Goal: Information Seeking & Learning: Find specific fact

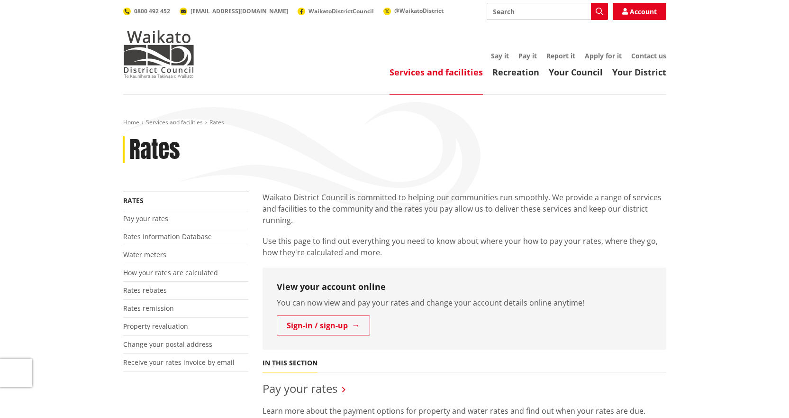
scroll to position [190, 0]
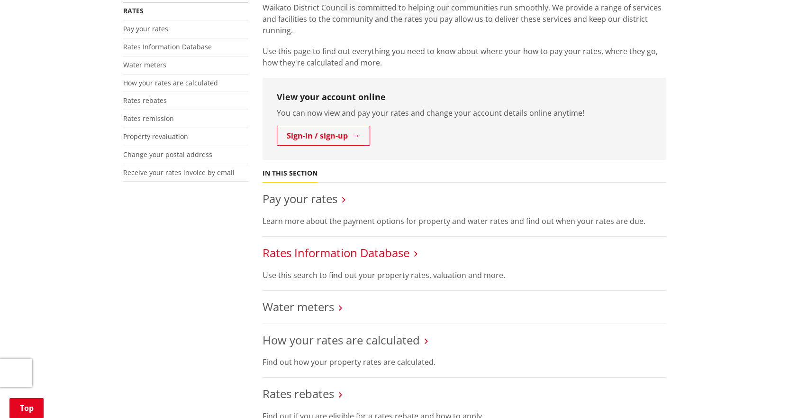
click at [299, 248] on link "Rates Information Database" at bounding box center [336, 253] width 147 height 16
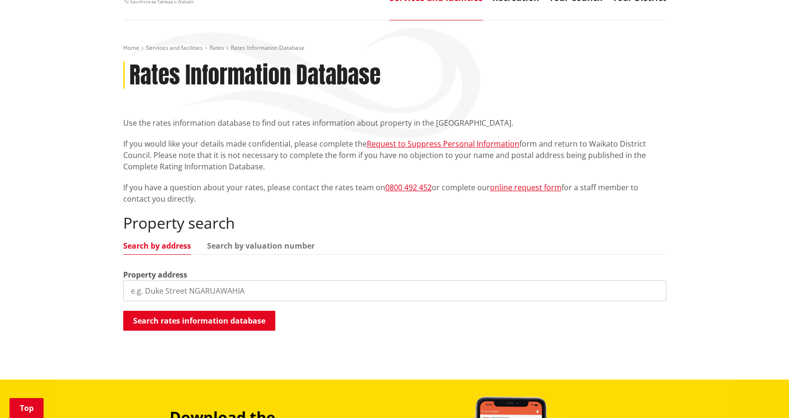
scroll to position [142, 0]
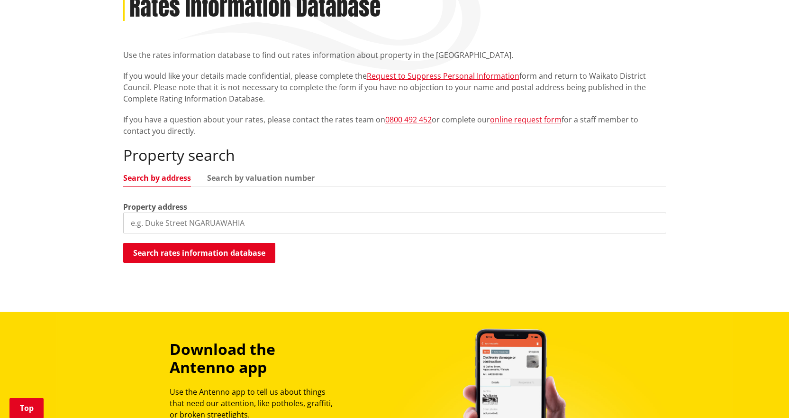
click at [187, 220] on input "search" at bounding box center [394, 222] width 543 height 21
type input "33 DOMINION ROAD"
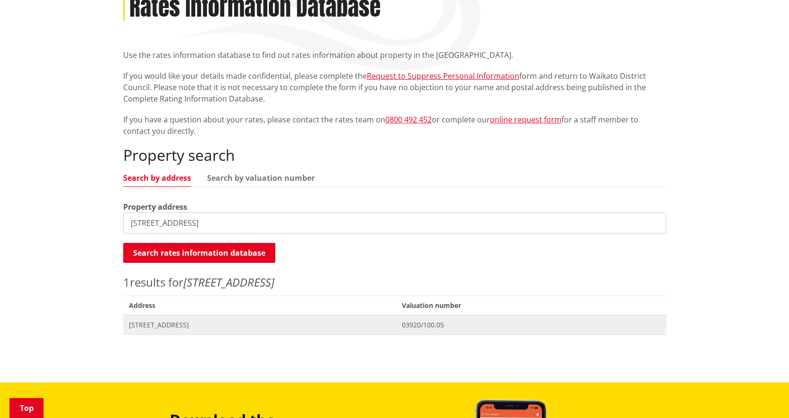
click at [175, 328] on span "33 Dominion Road TUAKAU" at bounding box center [260, 324] width 262 height 9
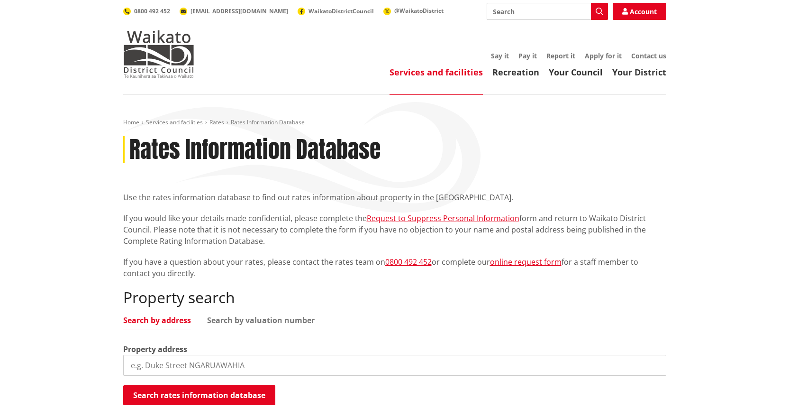
scroll to position [142, 0]
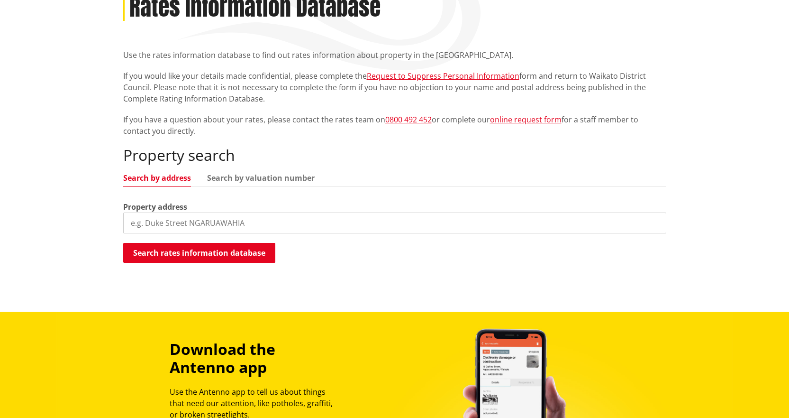
click at [230, 224] on input "search" at bounding box center [394, 222] width 543 height 21
type input "35 DOMINION ROAD"
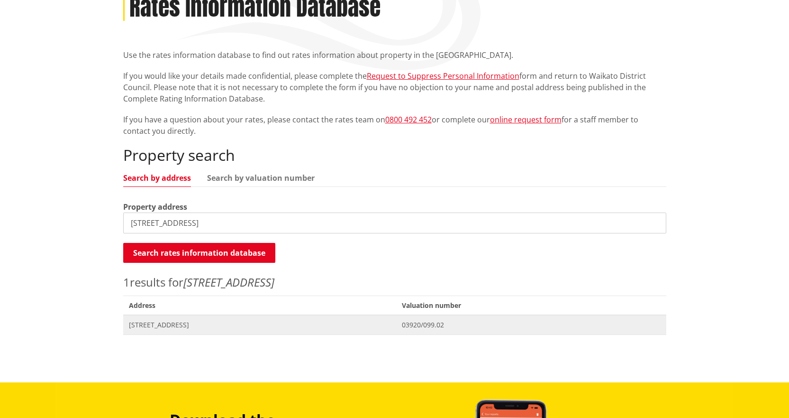
click at [161, 322] on span "35 Dominion Road TUAKAU" at bounding box center [260, 324] width 262 height 9
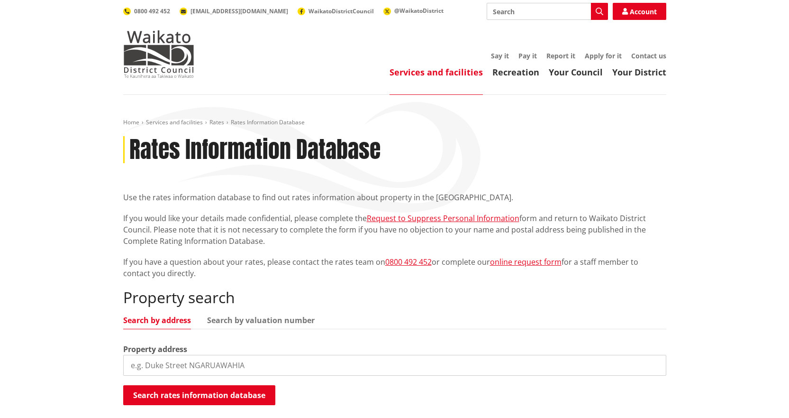
scroll to position [142, 0]
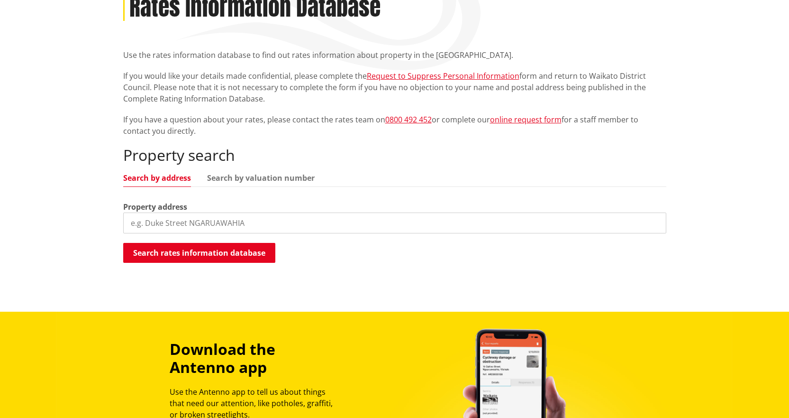
click at [208, 220] on input "search" at bounding box center [394, 222] width 543 height 21
type input "141 BUTCHERS"
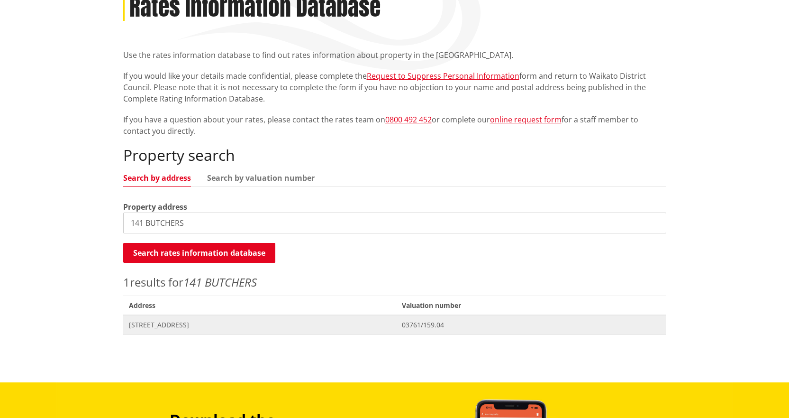
click at [190, 326] on span "[STREET_ADDRESS]" at bounding box center [260, 324] width 262 height 9
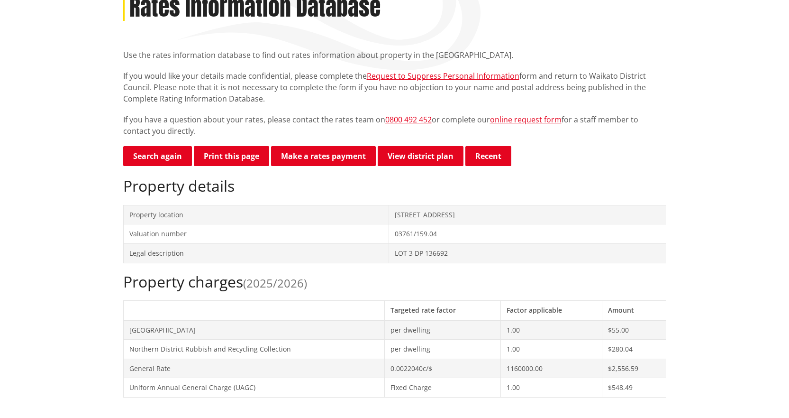
scroll to position [95, 0]
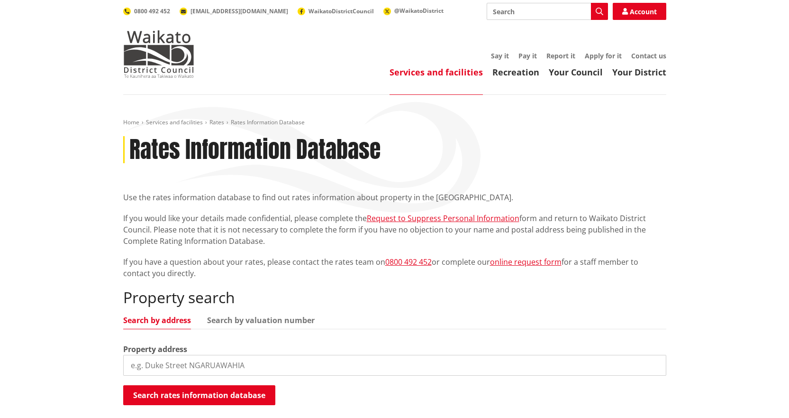
scroll to position [142, 0]
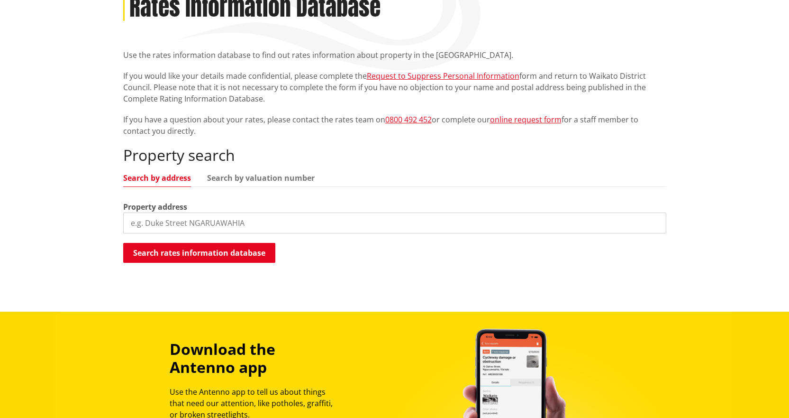
click at [174, 217] on input "search" at bounding box center [394, 222] width 543 height 21
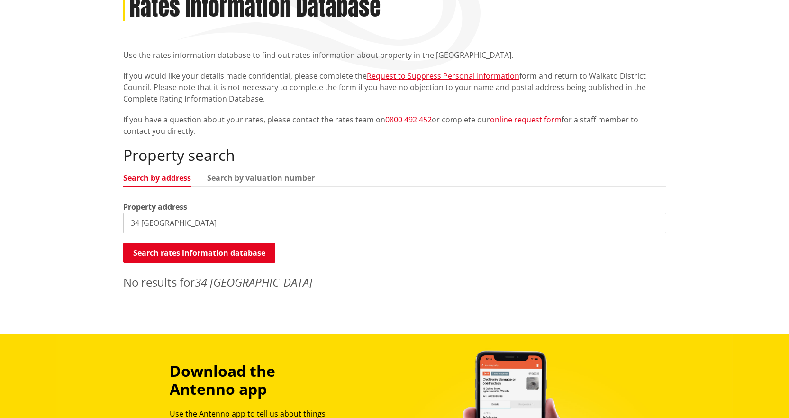
drag, startPoint x: 139, startPoint y: 221, endPoint x: 158, endPoint y: 218, distance: 19.3
click at [139, 221] on input "34 COLOMBO" at bounding box center [394, 222] width 543 height 21
click at [140, 223] on input "32 COLOMBO" at bounding box center [394, 222] width 543 height 21
drag, startPoint x: 183, startPoint y: 222, endPoint x: 55, endPoint y: 229, distance: 128.7
click at [55, 229] on div "Home Services and facilities Rates Rates Information Database Rates Information…" at bounding box center [394, 143] width 789 height 381
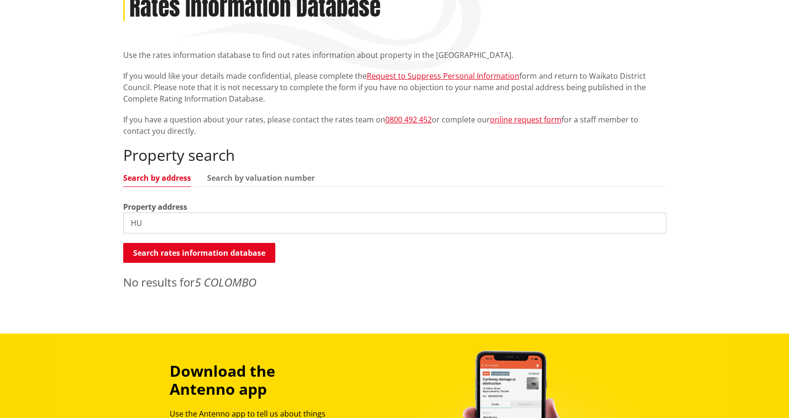
type input "H"
click at [176, 222] on input "COLOMBO" at bounding box center [394, 222] width 543 height 21
click at [151, 221] on input "KARIOTAHI ROAD" at bounding box center [394, 222] width 543 height 21
drag, startPoint x: 203, startPoint y: 223, endPoint x: 87, endPoint y: 232, distance: 116.0
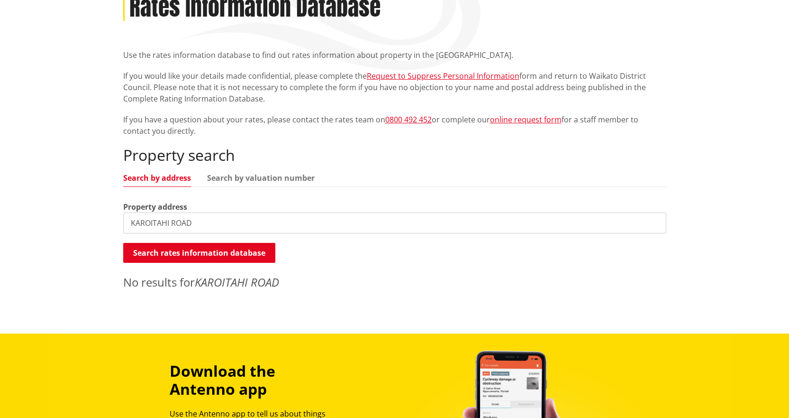
click at [89, 231] on div "Home Services and facilities Rates Rates Information Database Rates Information…" at bounding box center [394, 143] width 789 height 381
click at [183, 225] on input "PACIFIC" at bounding box center [394, 222] width 543 height 21
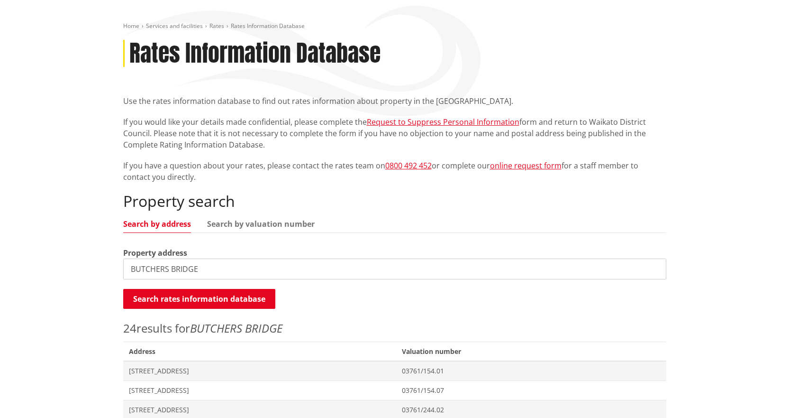
scroll to position [47, 0]
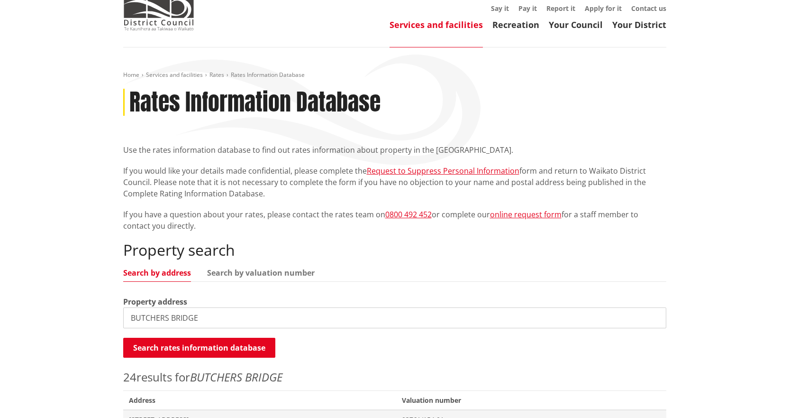
drag, startPoint x: 219, startPoint y: 317, endPoint x: 97, endPoint y: 329, distance: 122.4
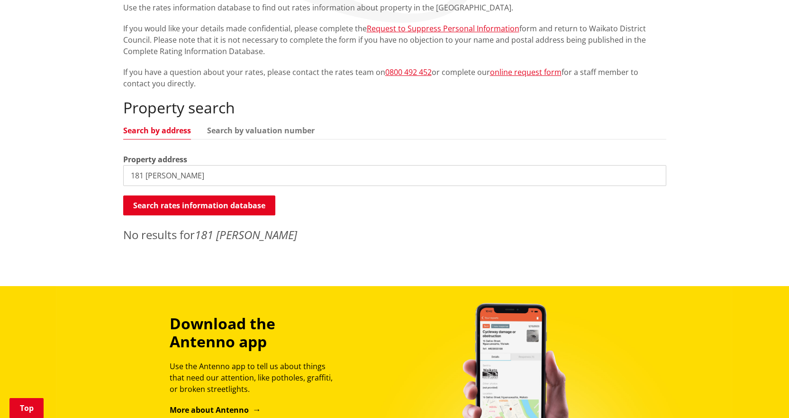
scroll to position [0, 0]
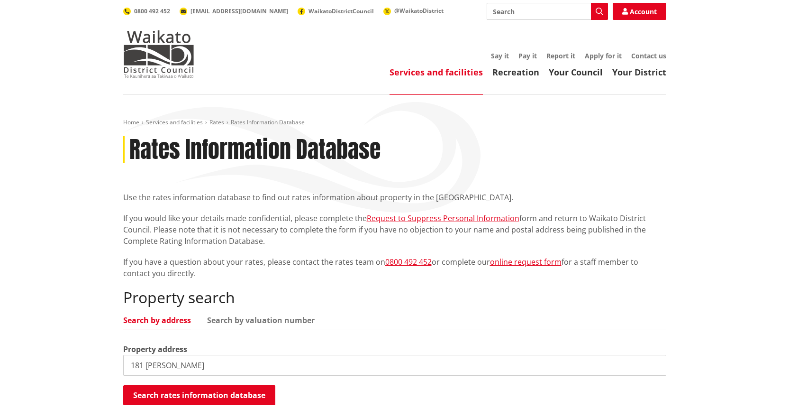
drag, startPoint x: 198, startPoint y: 364, endPoint x: 11, endPoint y: 387, distance: 188.8
click at [11, 387] on div "Home Services and facilities Rates Rates Information Database Rates Information…" at bounding box center [394, 285] width 789 height 381
type input "GOLDING"
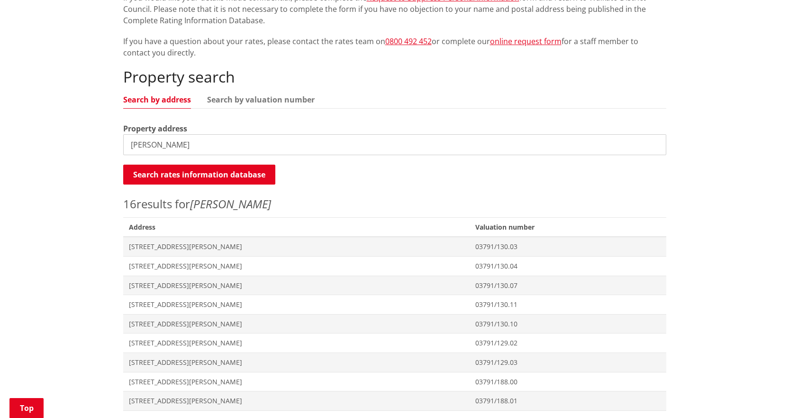
scroll to position [284, 0]
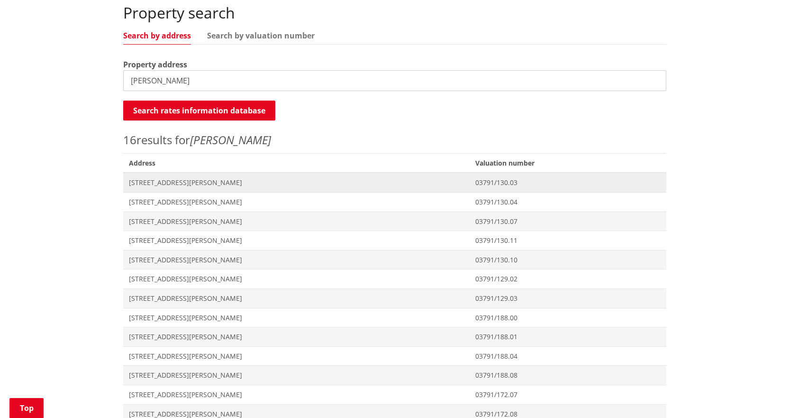
click at [156, 183] on span "153 Golding Road PUKEKOHE" at bounding box center [297, 182] width 336 height 9
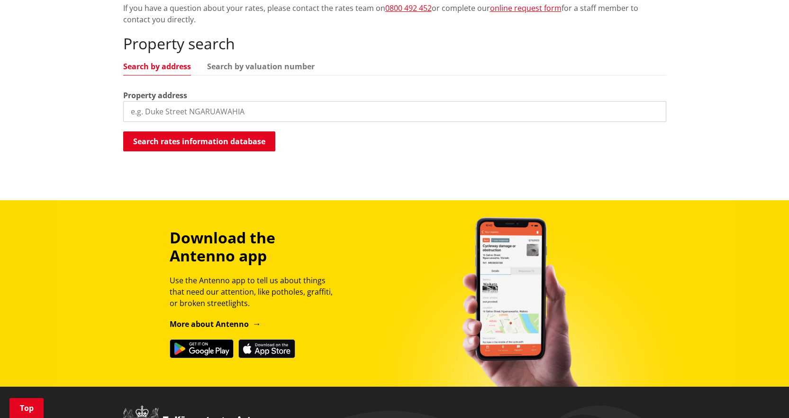
scroll to position [190, 0]
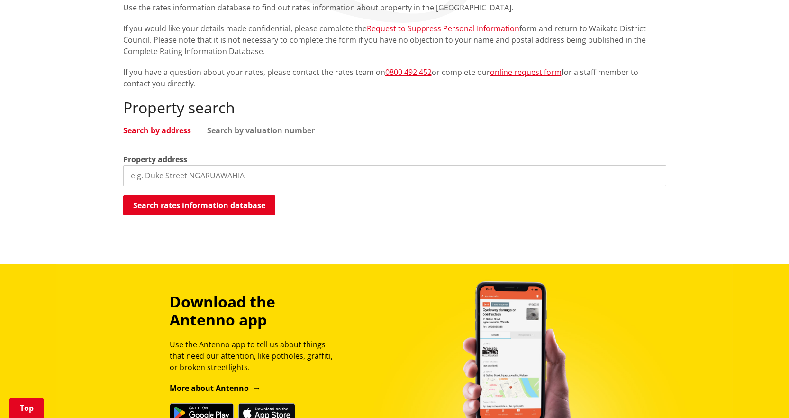
click at [263, 175] on input "search" at bounding box center [394, 175] width 543 height 21
type input "64 HITCHEN"
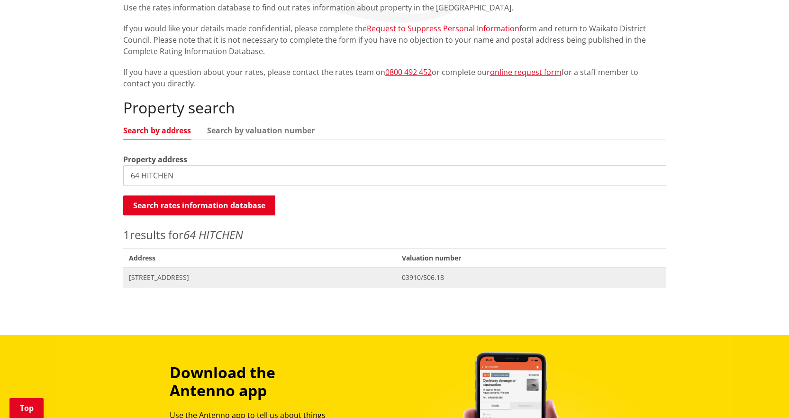
click at [175, 280] on span "64 Hitchen Road POKENO" at bounding box center [260, 277] width 262 height 9
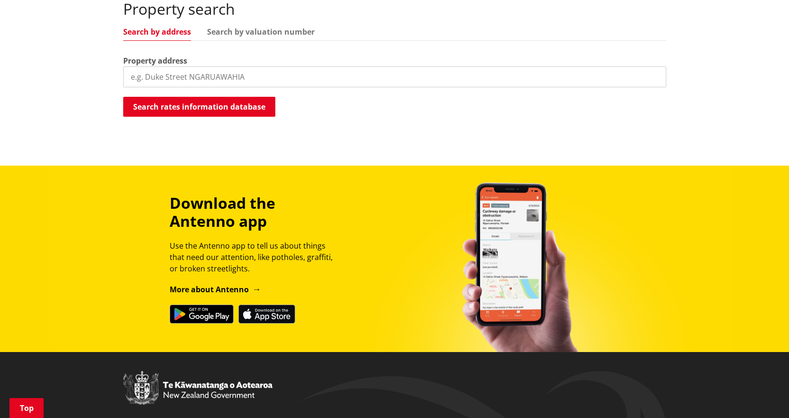
scroll to position [95, 0]
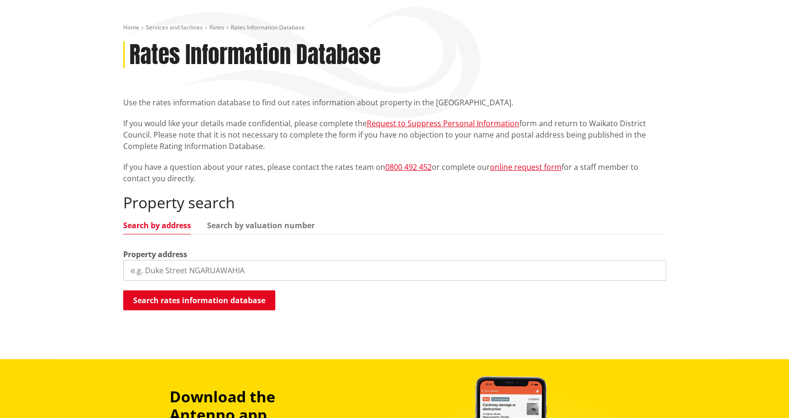
click at [167, 270] on input "search" at bounding box center [394, 270] width 543 height 21
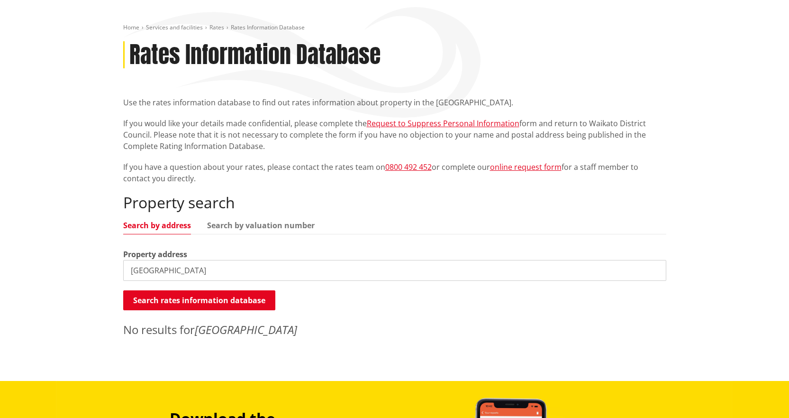
click at [203, 269] on input "[GEOGRAPHIC_DATA]" at bounding box center [394, 270] width 543 height 21
type input "MALFROY"
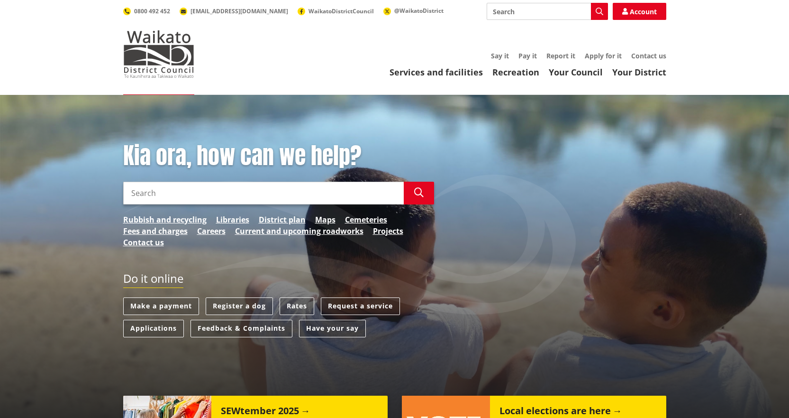
click at [160, 198] on input "Search" at bounding box center [263, 193] width 281 height 23
type input "BUTCHERS BRIDGE ROAD"
click at [298, 307] on link "Rates" at bounding box center [297, 306] width 35 height 18
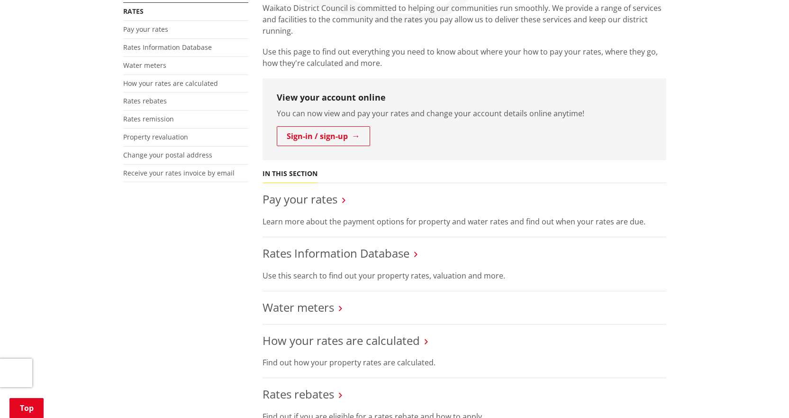
scroll to position [190, 0]
click at [303, 253] on link "Rates Information Database" at bounding box center [336, 253] width 147 height 16
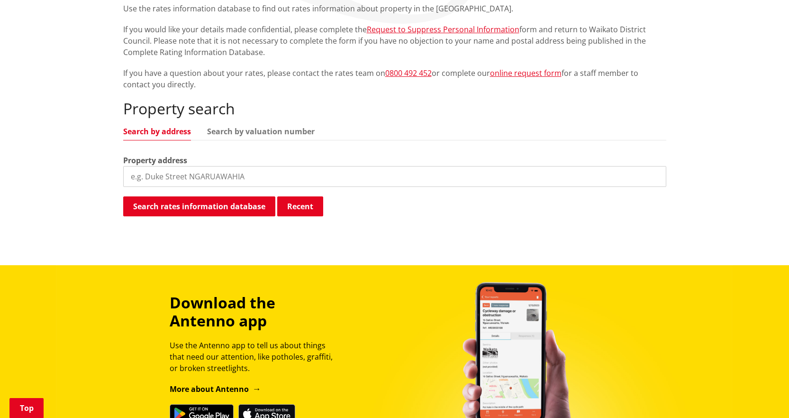
scroll to position [190, 0]
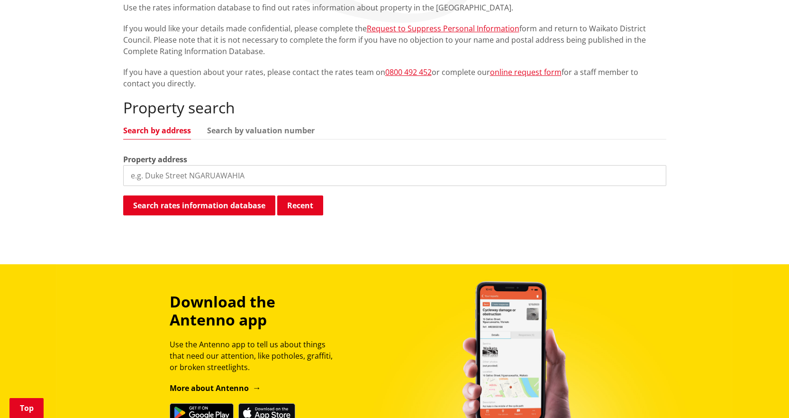
click at [182, 176] on input "search" at bounding box center [394, 175] width 543 height 21
type input "BUTCHERS BRIDGE"
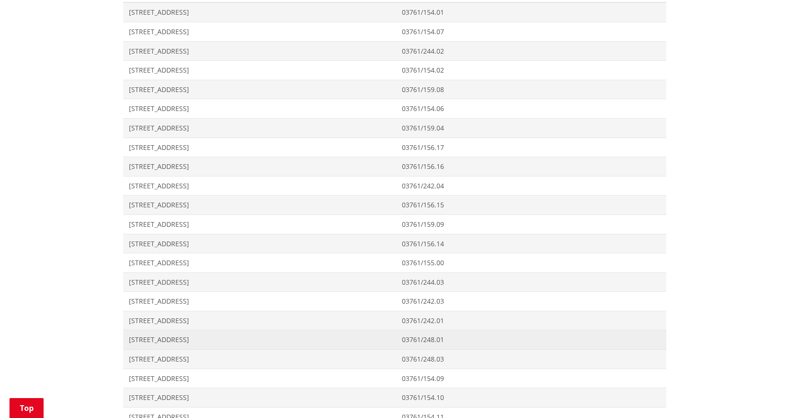
scroll to position [427, 0]
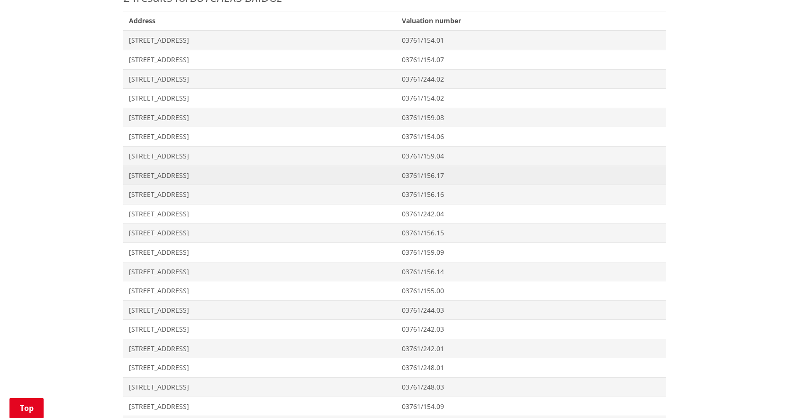
click at [131, 177] on span "146 Butchers Bridge Road WAIUKU" at bounding box center [260, 175] width 262 height 9
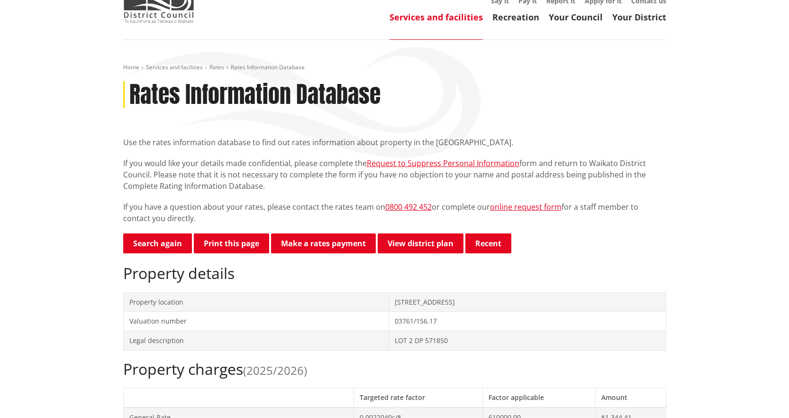
scroll to position [47, 0]
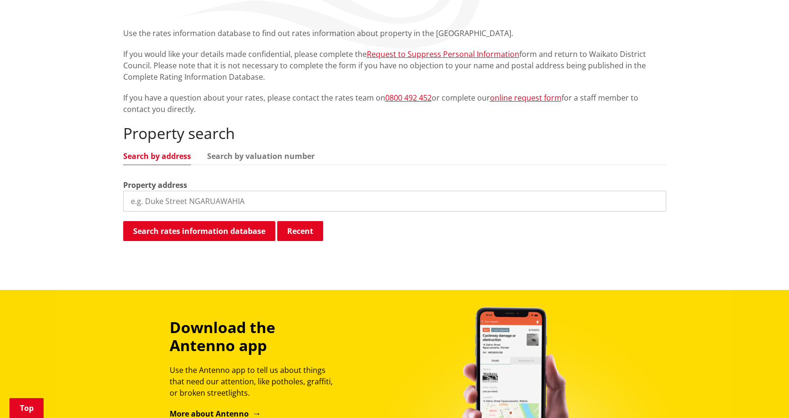
scroll to position [142, 0]
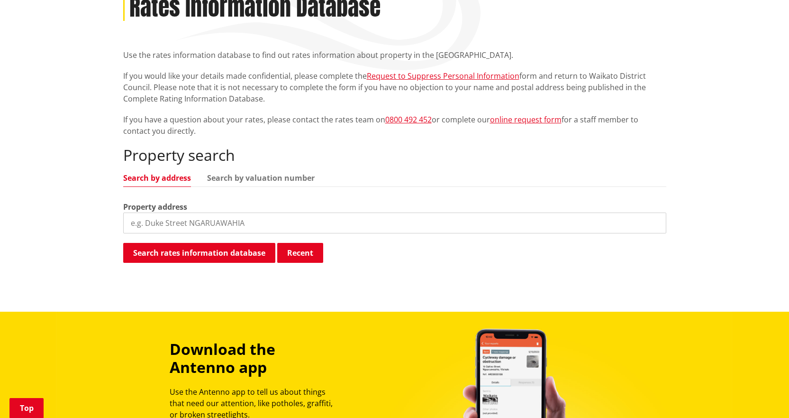
click at [229, 229] on input "search" at bounding box center [394, 222] width 543 height 21
type input "BUTCHERS BRIDGE"
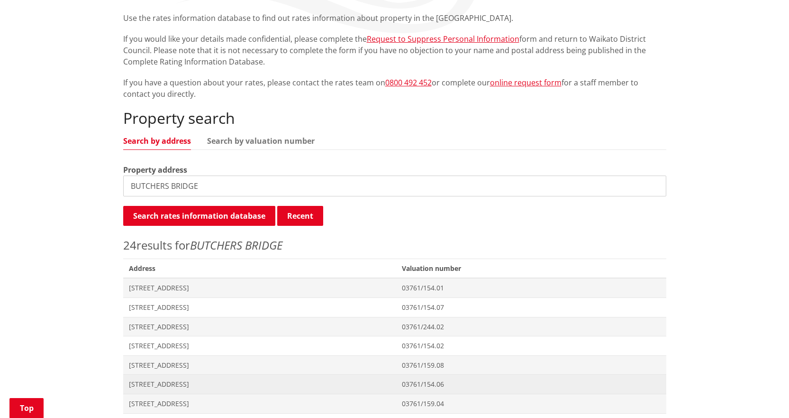
scroll to position [332, 0]
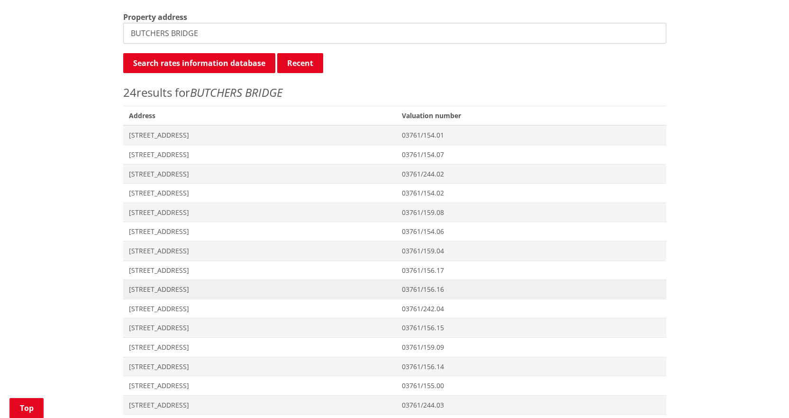
click at [150, 286] on span "[STREET_ADDRESS]" at bounding box center [260, 288] width 262 height 9
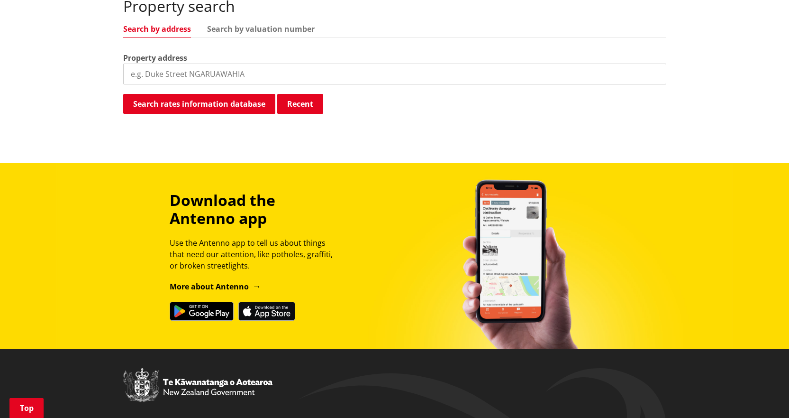
scroll to position [142, 0]
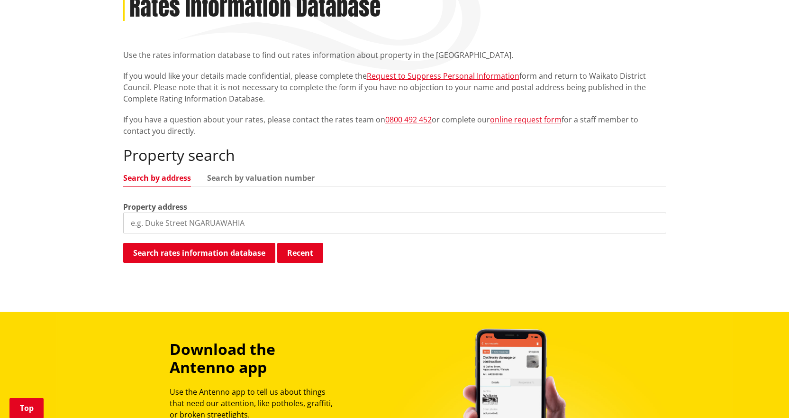
click at [176, 222] on input "search" at bounding box center [394, 222] width 543 height 21
type input "141 BUTCHERS BRIDGE"
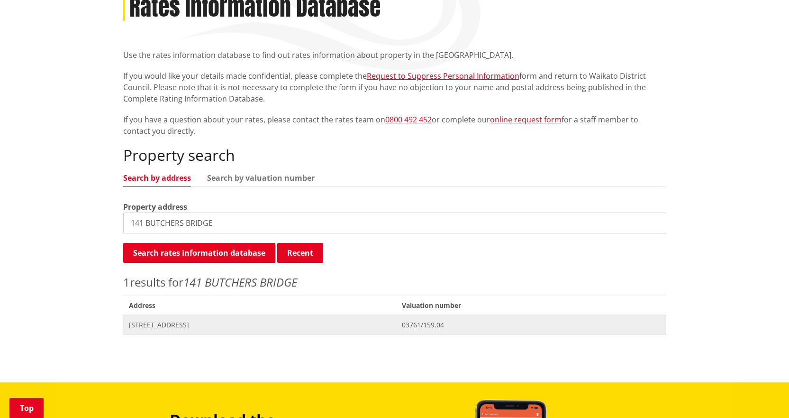
click at [170, 329] on span "[STREET_ADDRESS]" at bounding box center [260, 324] width 262 height 9
